Goal: Task Accomplishment & Management: Complete application form

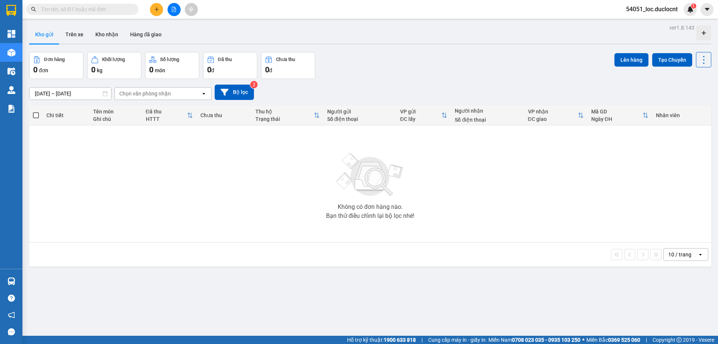
click at [155, 9] on icon "plus" at bounding box center [156, 9] width 4 height 0
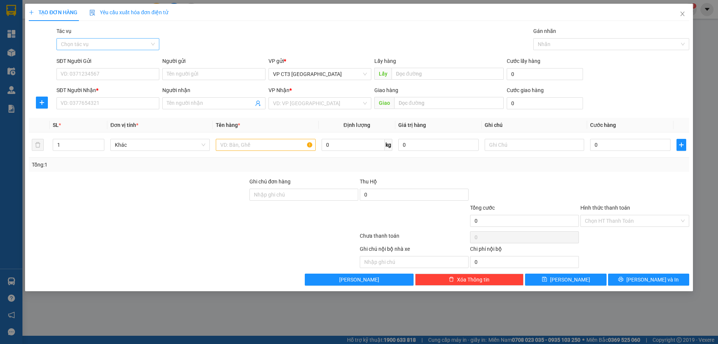
click at [134, 40] on input "Tác vụ" at bounding box center [105, 44] width 89 height 11
click at [108, 71] on div "Nhập hàng kho nhận" at bounding box center [108, 71] width 94 height 8
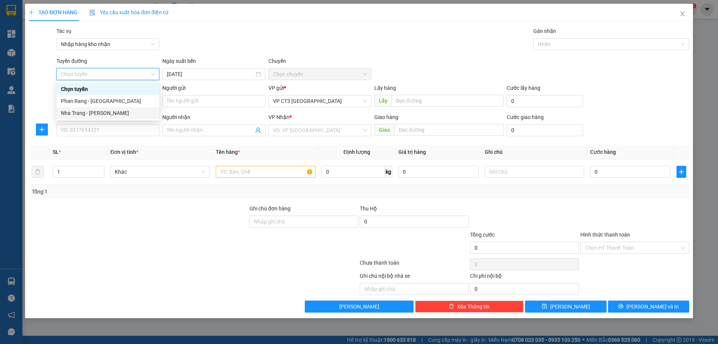
click at [122, 116] on div "Nha Trang - [PERSON_NAME]" at bounding box center [108, 113] width 94 height 8
type input "[DATE]"
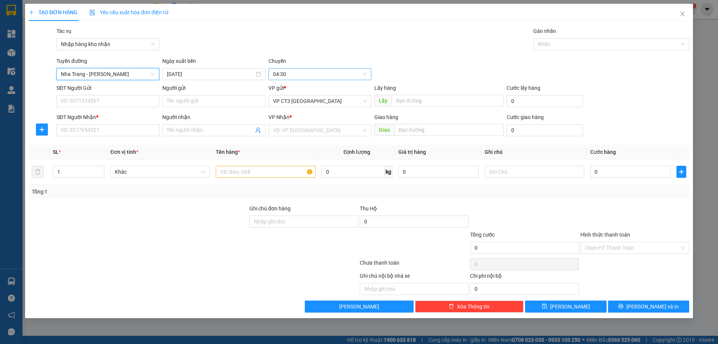
click at [297, 73] on span "04:30" at bounding box center [320, 73] width 94 height 11
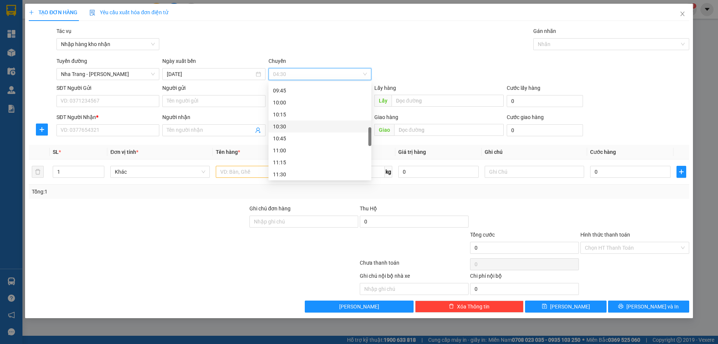
scroll to position [187, 0]
click at [293, 154] on div "09:30" at bounding box center [320, 153] width 94 height 8
click at [561, 41] on div at bounding box center [607, 44] width 145 height 9
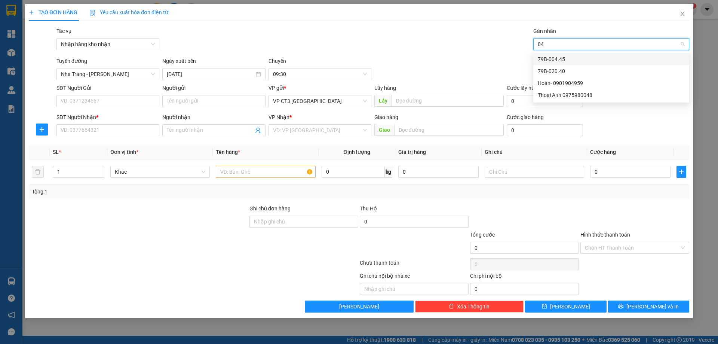
type input "040"
click at [551, 59] on div "79B-020.40" at bounding box center [611, 59] width 147 height 8
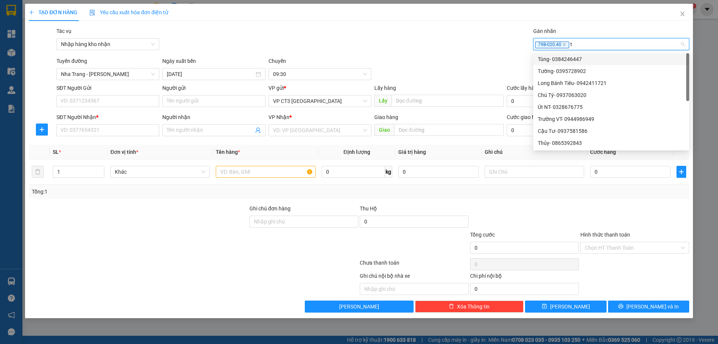
type input "ti"
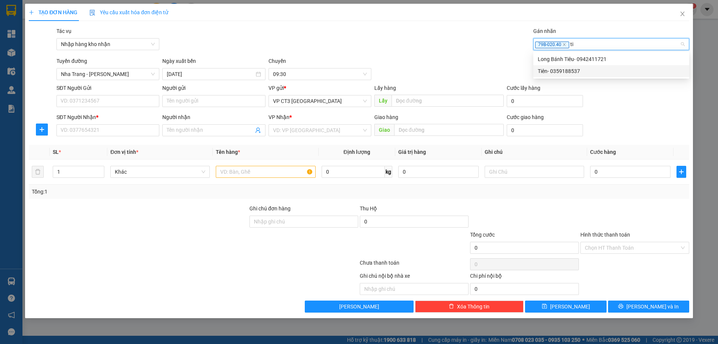
click at [577, 69] on div "Tiên- 0359188537" at bounding box center [611, 71] width 147 height 8
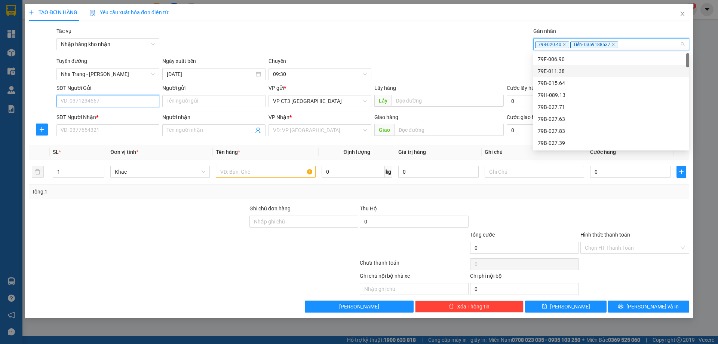
click at [107, 103] on input "SĐT Người Gửi" at bounding box center [107, 101] width 103 height 12
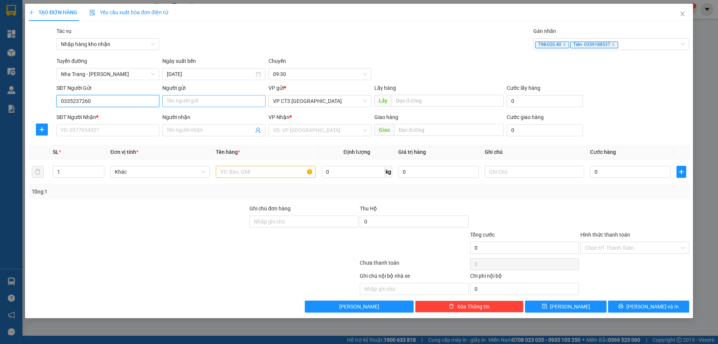
type input "0335237260"
click at [218, 106] on input "Người gửi" at bounding box center [213, 101] width 103 height 12
type input "Hiếu ĐT CT2"
click at [127, 130] on input "SĐT Người Nhận *" at bounding box center [107, 130] width 103 height 12
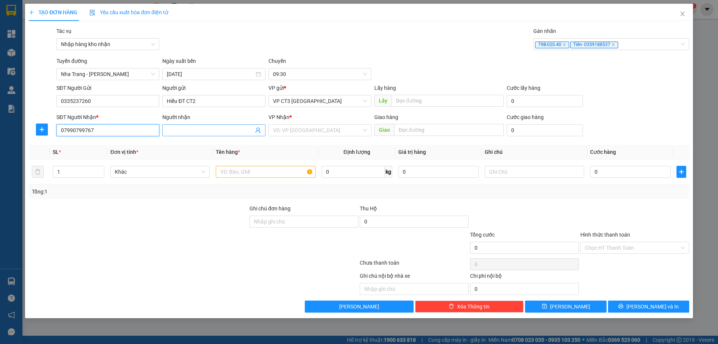
type input "07990799767"
click at [188, 132] on input "Người nhận" at bounding box center [210, 130] width 86 height 8
type input "[PERSON_NAME]"
click at [309, 132] on input "search" at bounding box center [317, 130] width 89 height 11
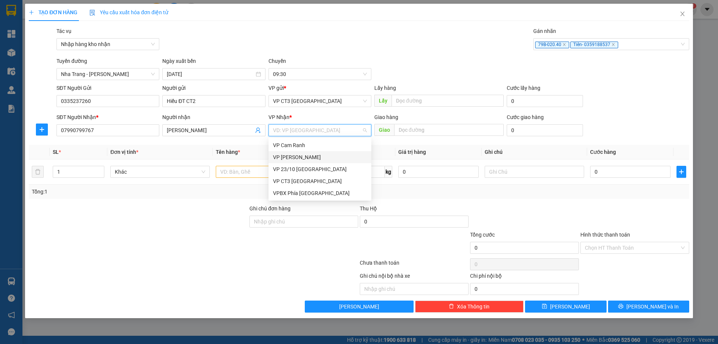
click at [303, 157] on div "VP [PERSON_NAME]" at bounding box center [320, 157] width 94 height 8
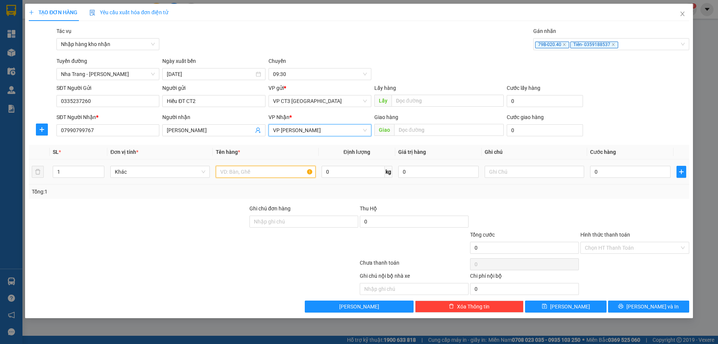
click at [257, 172] on input "text" at bounding box center [265, 172] width 99 height 12
type input "[PERSON_NAME]"
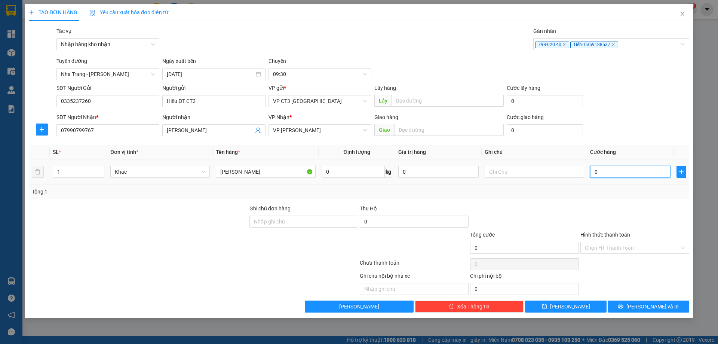
click at [624, 166] on input "0" at bounding box center [630, 172] width 80 height 12
type input "4"
type input "40"
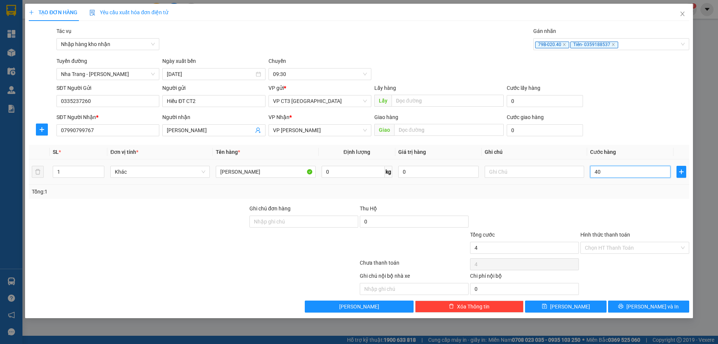
type input "40"
type input "400"
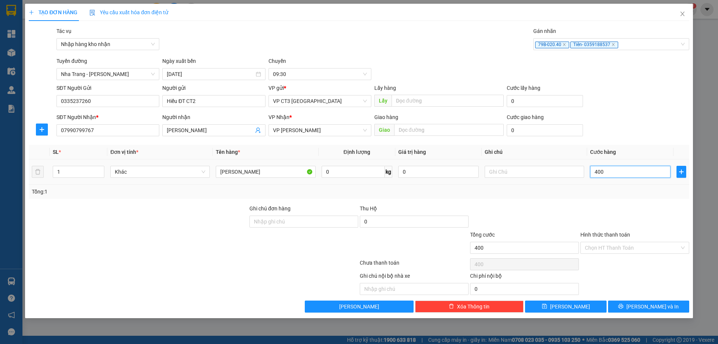
type input "4.000"
type input "40.000"
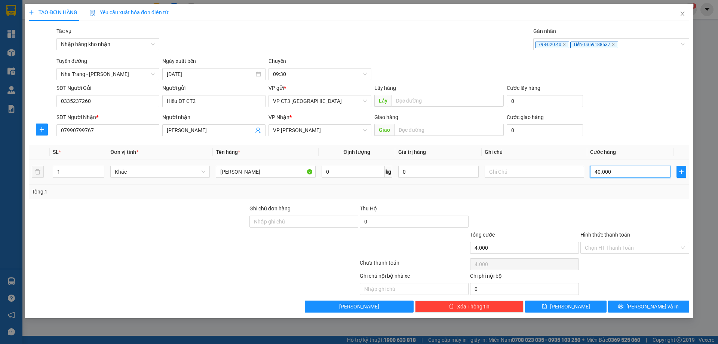
type input "40.000"
click at [654, 307] on span "[PERSON_NAME] và In" at bounding box center [652, 306] width 52 height 8
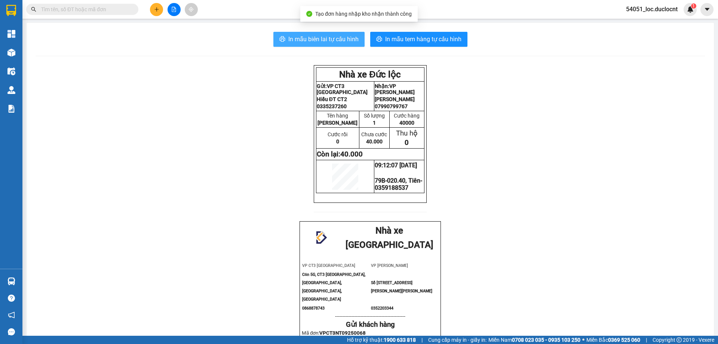
click at [317, 42] on span "In mẫu biên lai tự cấu hình" at bounding box center [323, 38] width 70 height 9
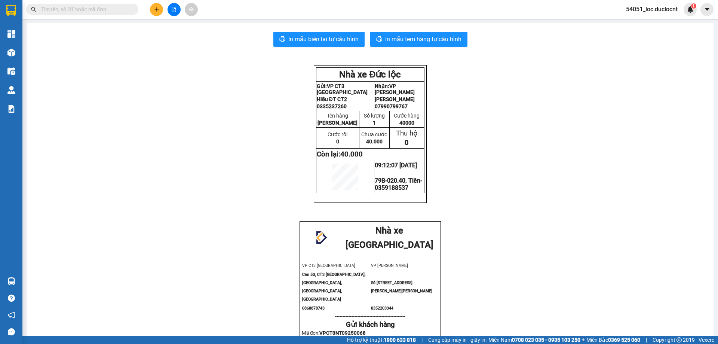
click at [443, 30] on div "In mẫu biên lai tự cấu hình In mẫu tem hàng tự cấu hình Nhà xe Đức lộc Gửi: VP …" at bounding box center [370, 281] width 687 height 516
click at [442, 37] on span "In mẫu tem hàng tự cấu hình" at bounding box center [423, 38] width 76 height 9
